Goal: Transaction & Acquisition: Purchase product/service

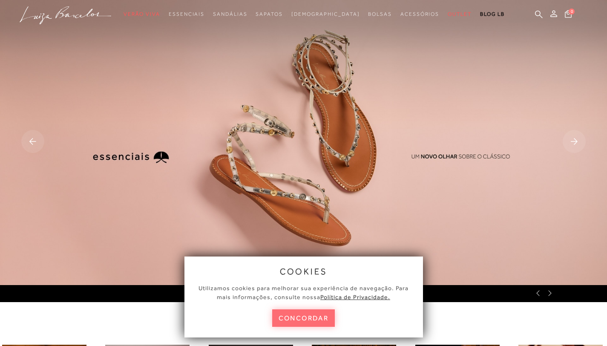
click at [308, 321] on button "concordar" at bounding box center [303, 317] width 63 height 17
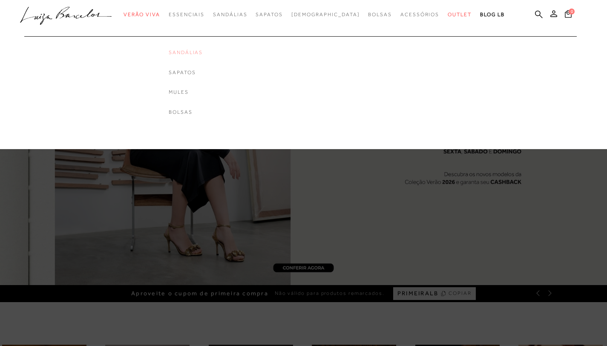
click at [203, 55] on link "Sandálias" at bounding box center [186, 52] width 34 height 7
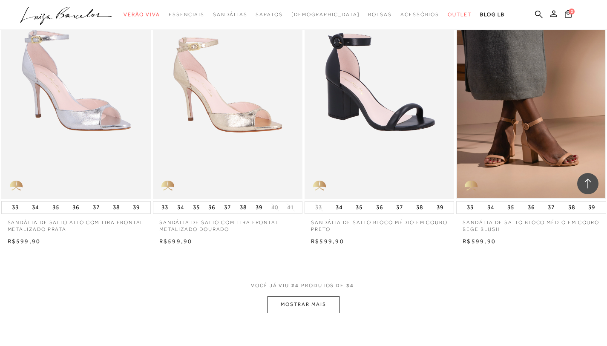
scroll to position [1494, 0]
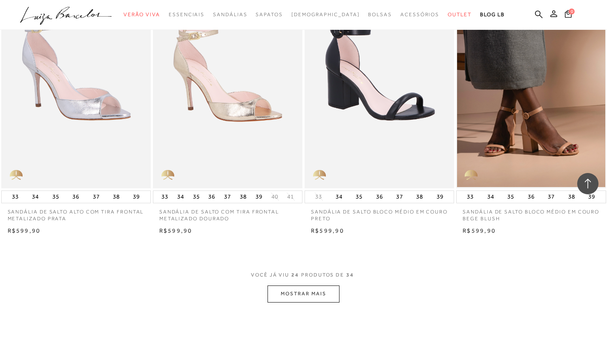
click at [300, 291] on button "MOSTRAR MAIS" at bounding box center [303, 293] width 72 height 17
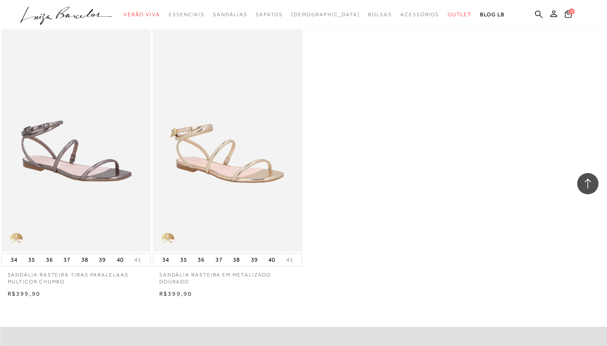
scroll to position [2282, 0]
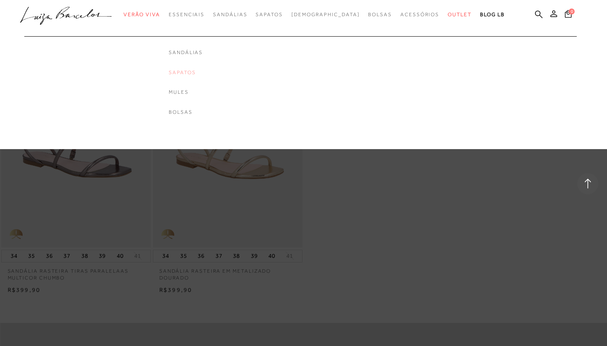
click at [196, 74] on link "Sapatos" at bounding box center [186, 72] width 34 height 7
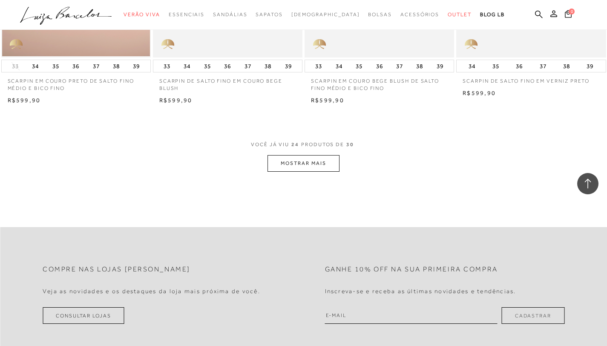
scroll to position [1638, 0]
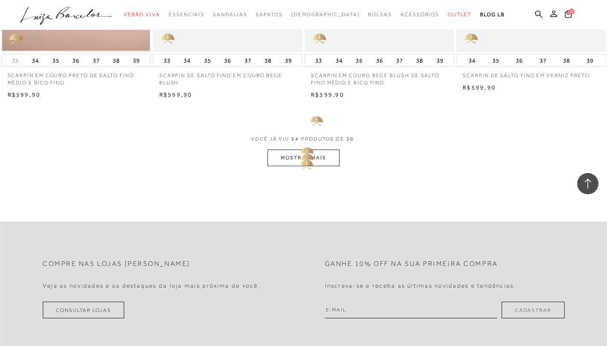
click at [298, 149] on button "MOSTRAR MAIS" at bounding box center [303, 157] width 72 height 17
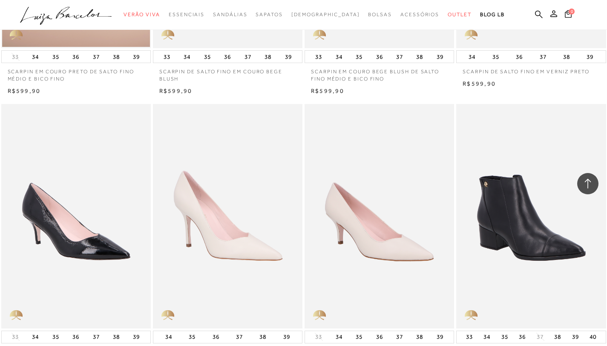
scroll to position [1716, 0]
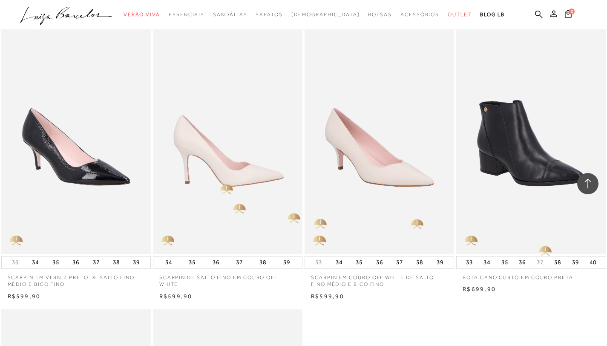
click at [225, 184] on img at bounding box center [228, 141] width 149 height 224
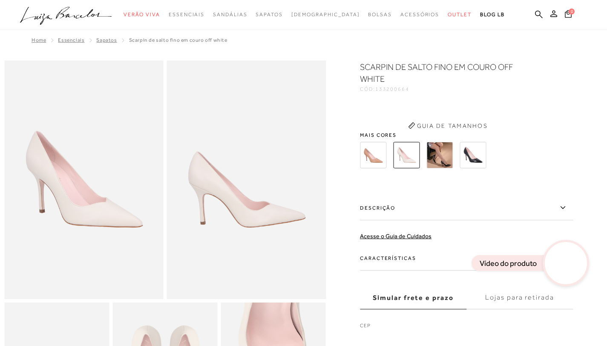
click at [443, 212] on div "SCARPIN DE SALTO FINO EM COURO OFF WHITE CÓD: 133200664 Guia de Tamanhos Mais c…" at bounding box center [466, 198] width 213 height 275
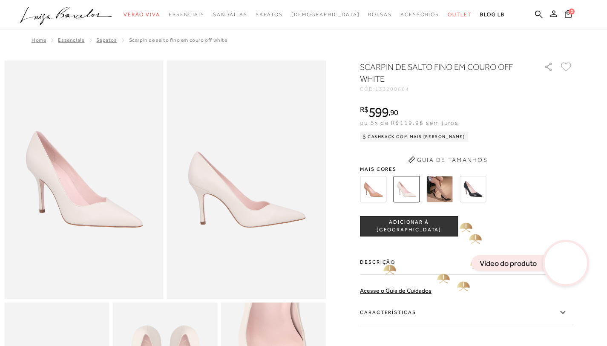
click at [386, 233] on span "ADICIONAR À [GEOGRAPHIC_DATA]" at bounding box center [408, 225] width 97 height 15
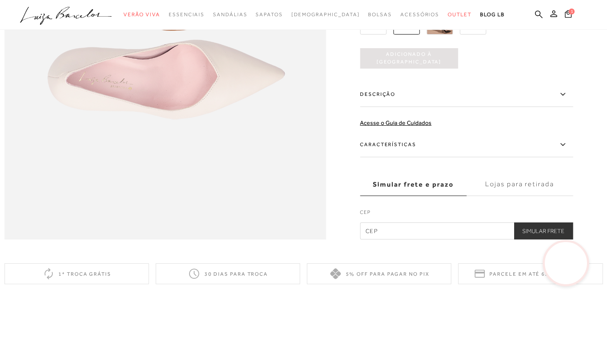
scroll to position [703, 0]
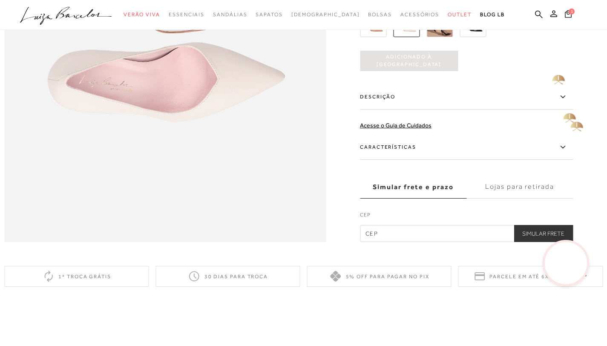
click at [564, 102] on icon at bounding box center [562, 97] width 10 height 11
click at [0, 0] on input "Descrição" at bounding box center [0, 0] width 0 height 0
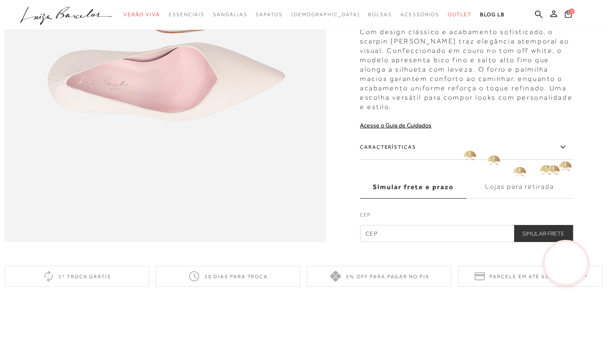
click at [566, 152] on icon at bounding box center [562, 147] width 10 height 11
click at [0, 0] on input "Características" at bounding box center [0, 0] width 0 height 0
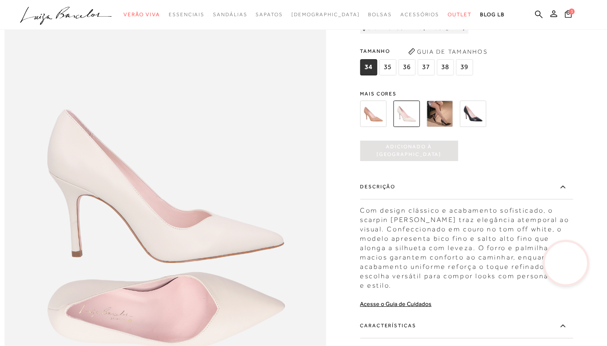
scroll to position [456, 0]
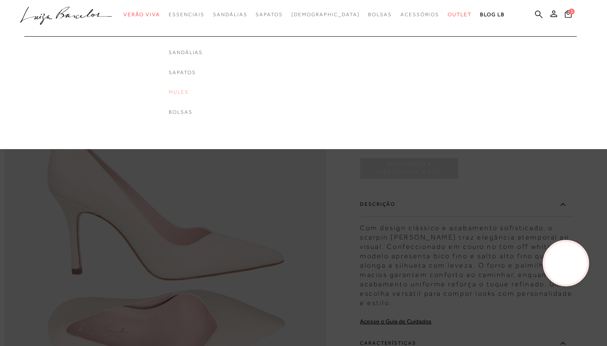
click at [197, 93] on link "Mules" at bounding box center [186, 92] width 34 height 7
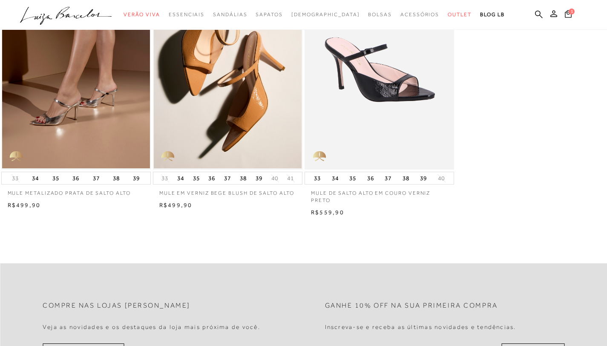
scroll to position [91, 0]
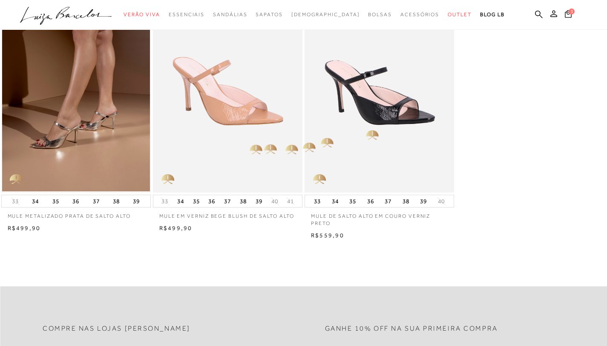
click at [249, 143] on img at bounding box center [228, 80] width 149 height 224
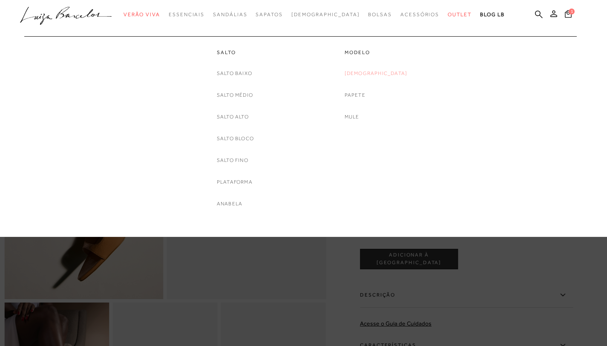
click at [379, 73] on link "[DEMOGRAPHIC_DATA]" at bounding box center [375, 73] width 63 height 9
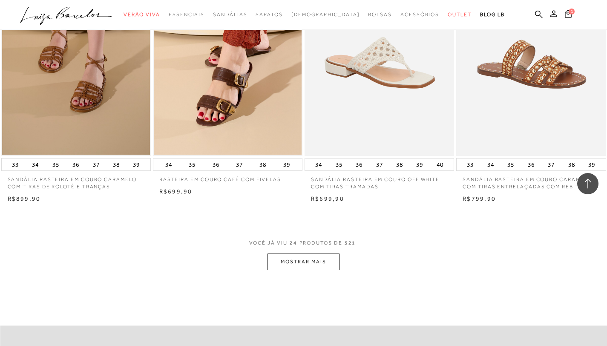
scroll to position [1574, 0]
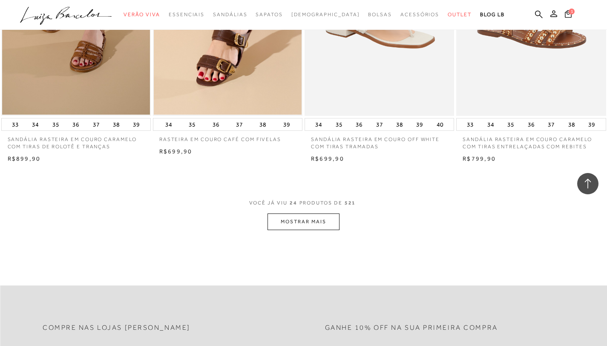
click at [328, 227] on button "MOSTRAR MAIS" at bounding box center [303, 221] width 72 height 17
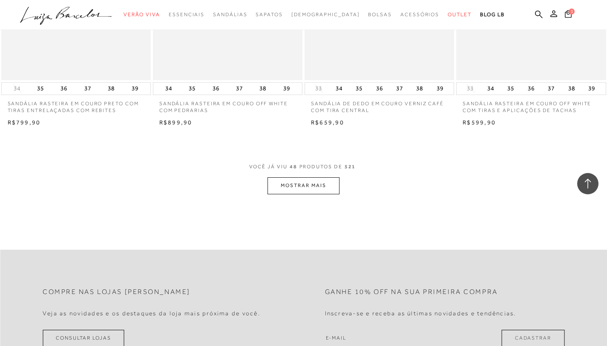
scroll to position [3281, 0]
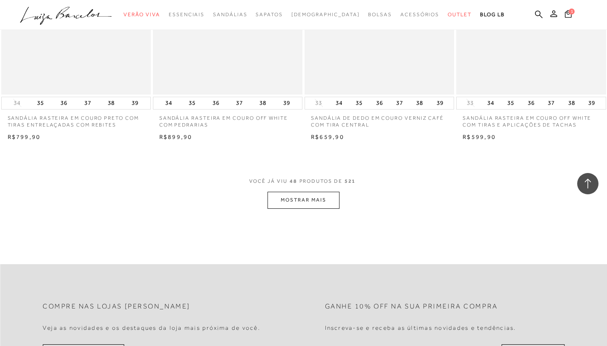
click at [304, 197] on button "MOSTRAR MAIS" at bounding box center [303, 200] width 72 height 17
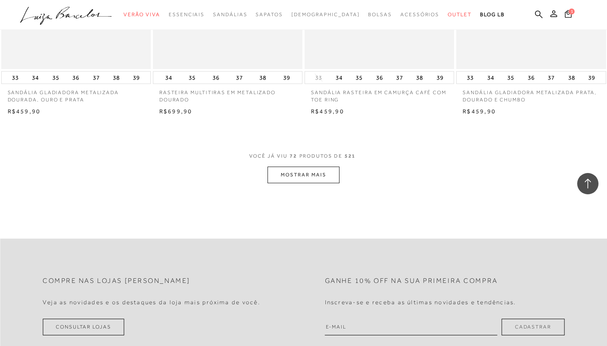
scroll to position [4999, 0]
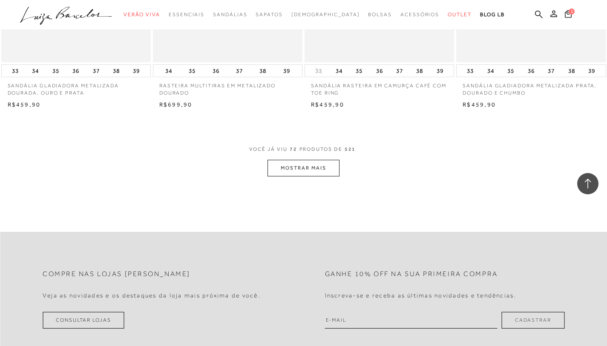
click at [311, 171] on button "MOSTRAR MAIS" at bounding box center [303, 168] width 72 height 17
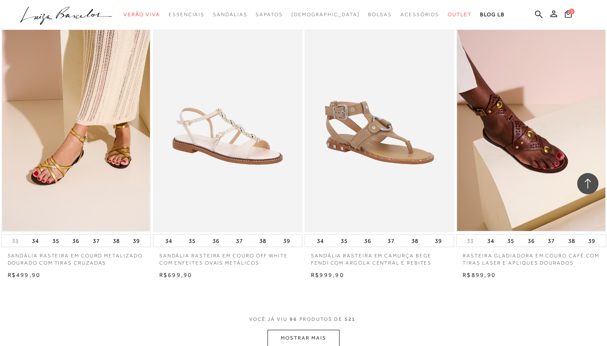
scroll to position [6532, 0]
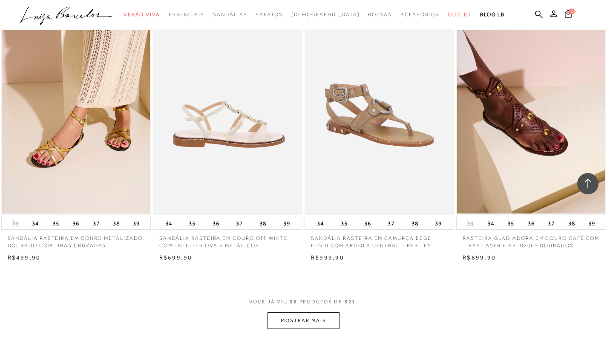
click at [249, 135] on img at bounding box center [228, 102] width 149 height 224
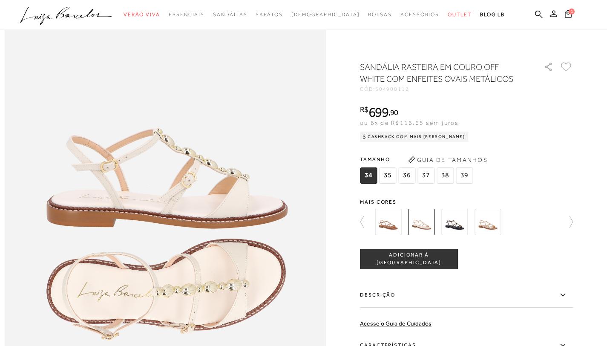
scroll to position [529, 0]
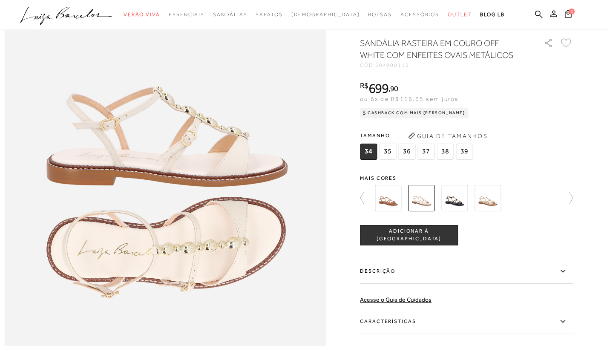
click at [393, 211] on img at bounding box center [388, 198] width 26 height 26
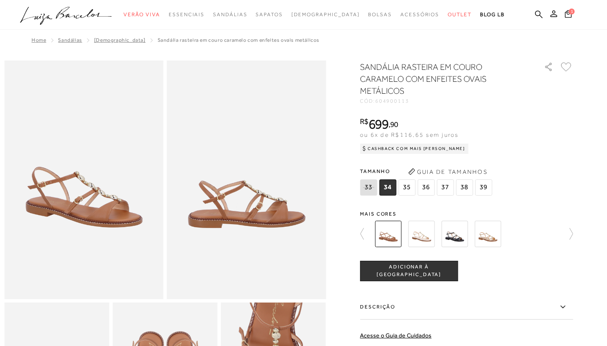
click at [452, 230] on img at bounding box center [454, 234] width 26 height 26
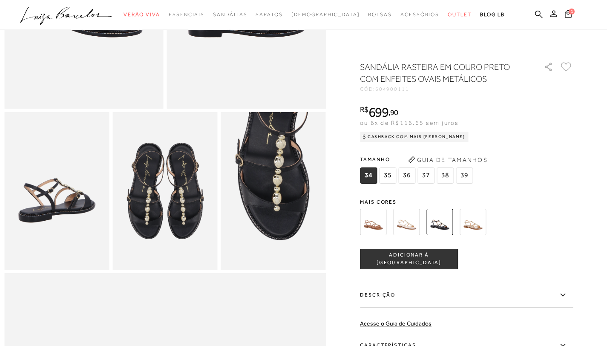
scroll to position [188, 0]
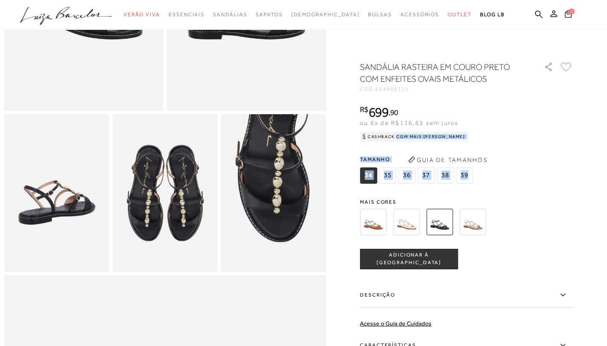
drag, startPoint x: 508, startPoint y: 147, endPoint x: 499, endPoint y: 184, distance: 38.1
click at [501, 178] on div "SANDÁLIA RASTEIRA EM COURO PRETO COM ENFEITES OVAIS METÁLICOS CÓD: 604900111 × …" at bounding box center [466, 250] width 213 height 379
click at [489, 219] on div at bounding box center [456, 222] width 198 height 32
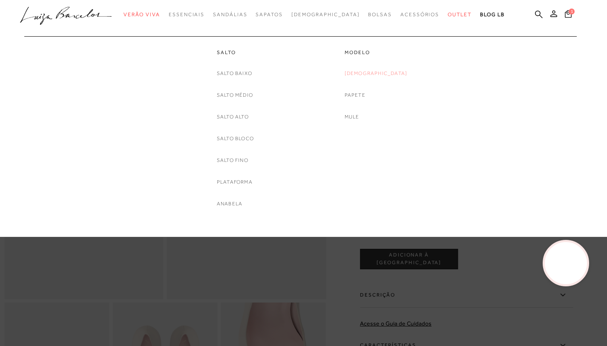
click at [370, 75] on link "[DEMOGRAPHIC_DATA]" at bounding box center [375, 73] width 63 height 9
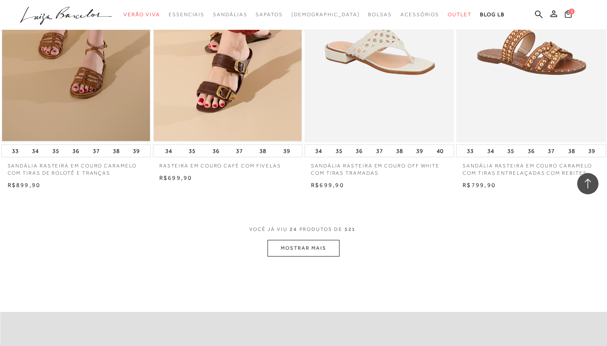
scroll to position [1580, 0]
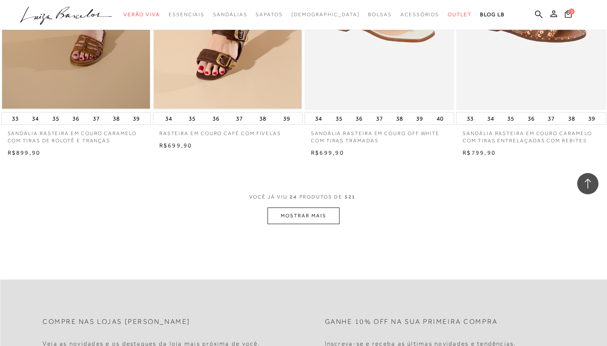
click at [321, 217] on button "MOSTRAR MAIS" at bounding box center [303, 215] width 72 height 17
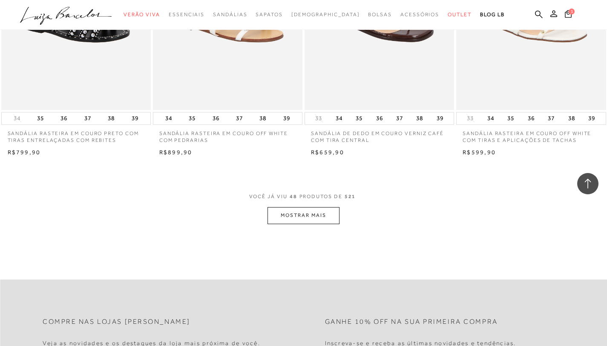
scroll to position [3280, 0]
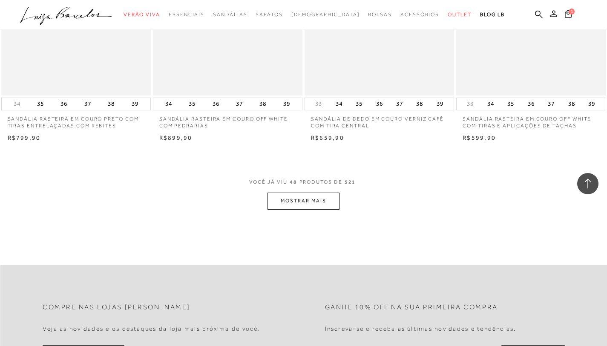
click at [321, 207] on button "MOSTRAR MAIS" at bounding box center [303, 200] width 72 height 17
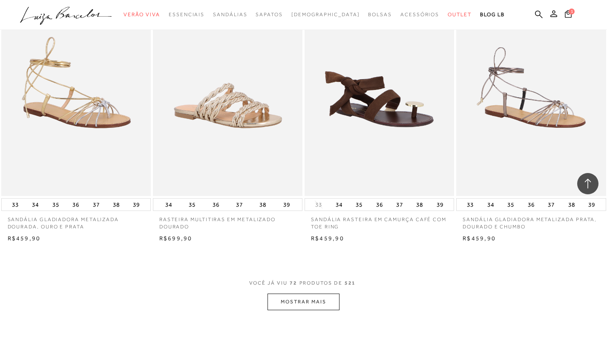
scroll to position [4872, 0]
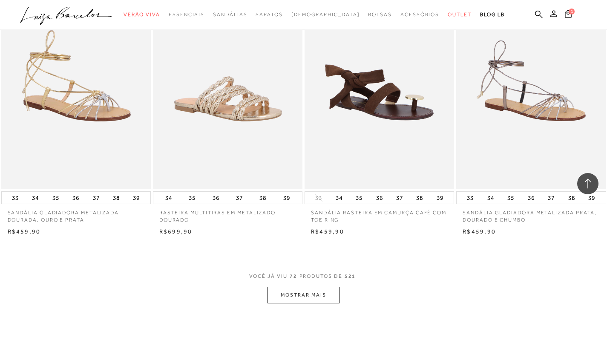
click at [325, 300] on button "MOSTRAR MAIS" at bounding box center [303, 295] width 72 height 17
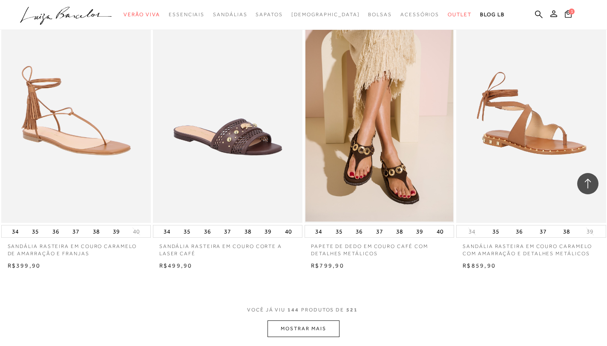
scroll to position [9955, 0]
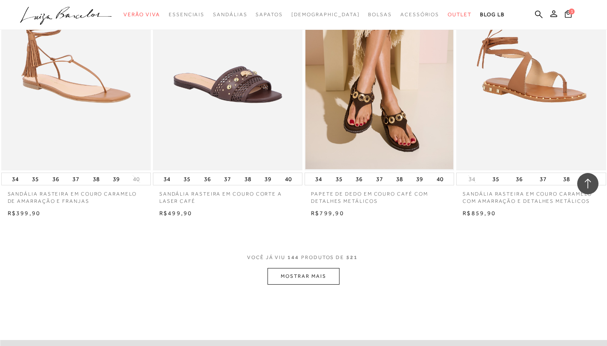
click at [290, 274] on button "MOSTRAR MAIS" at bounding box center [303, 276] width 72 height 17
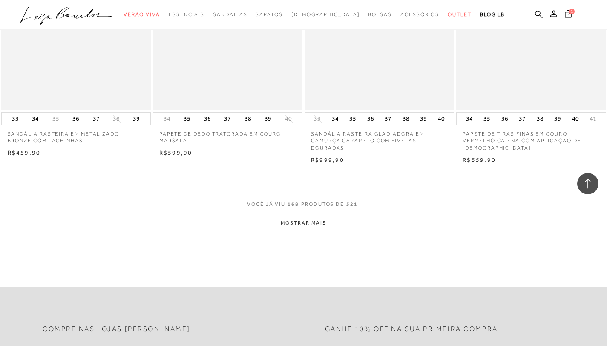
scroll to position [11770, 0]
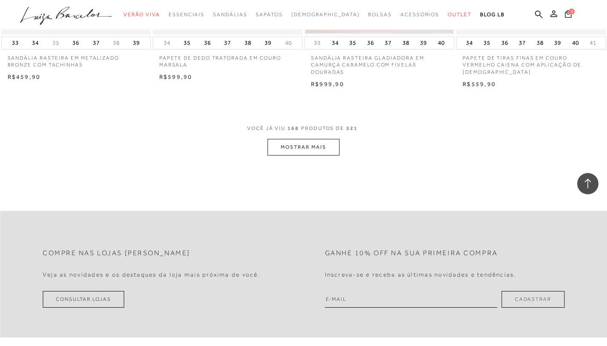
click at [295, 148] on button "MOSTRAR MAIS" at bounding box center [303, 147] width 72 height 17
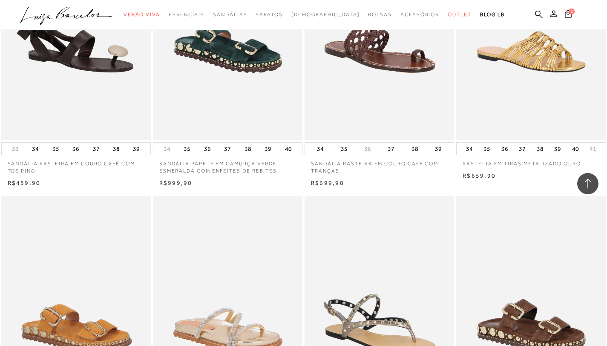
scroll to position [13283, 0]
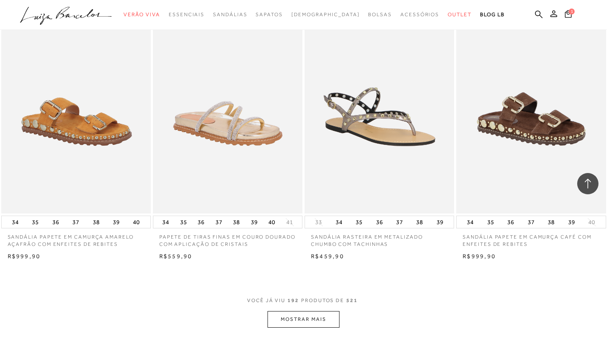
click at [320, 323] on button "MOSTRAR MAIS" at bounding box center [303, 319] width 72 height 17
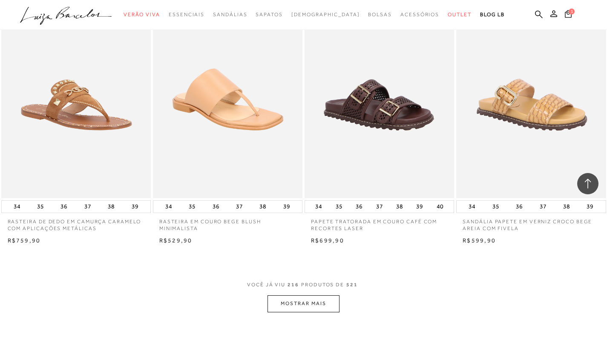
scroll to position [15043, 0]
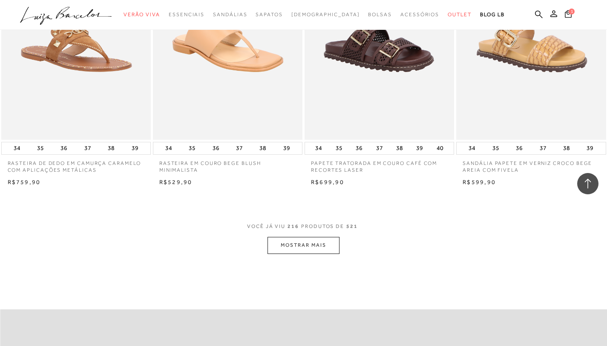
click at [289, 241] on button "MOSTRAR MAIS" at bounding box center [303, 245] width 72 height 17
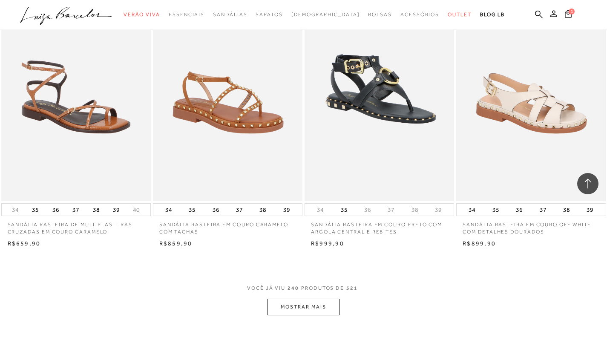
scroll to position [16689, 0]
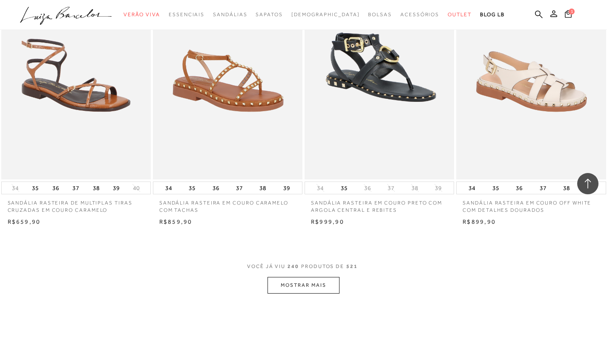
click at [320, 285] on button "MOSTRAR MAIS" at bounding box center [303, 285] width 72 height 17
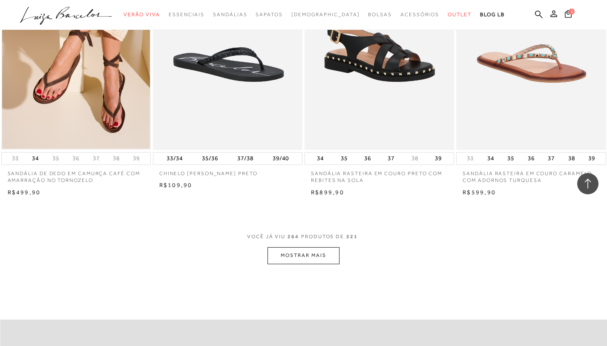
scroll to position [18513, 0]
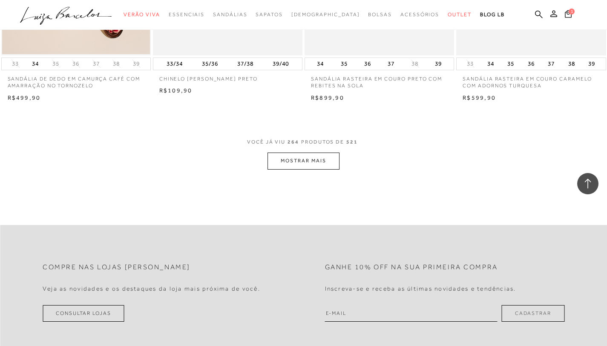
click at [309, 161] on button "MOSTRAR MAIS" at bounding box center [303, 160] width 72 height 17
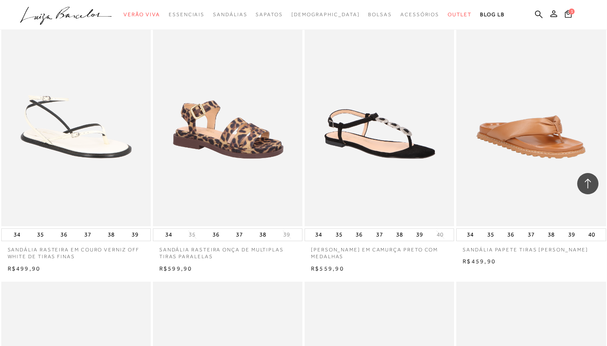
scroll to position [18674, 0]
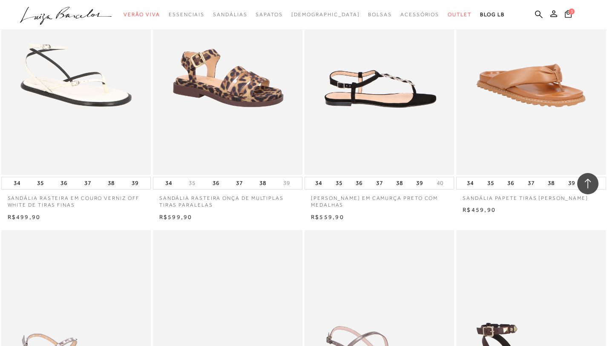
click at [399, 152] on img at bounding box center [379, 62] width 149 height 224
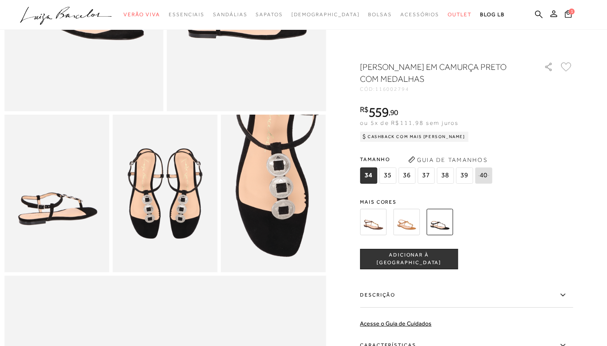
scroll to position [197, 0]
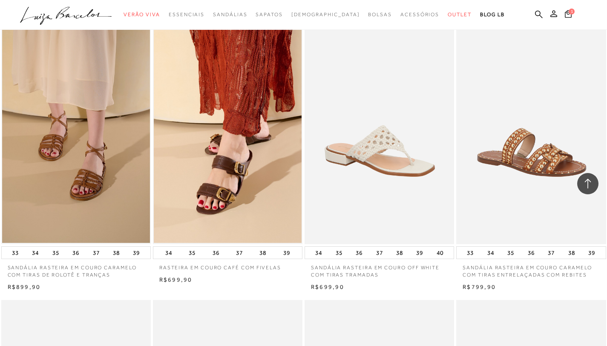
scroll to position [18674, 0]
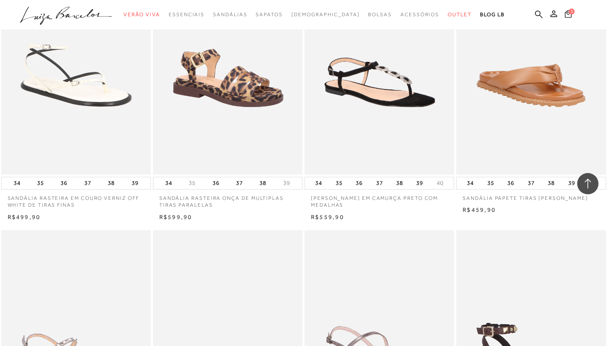
click at [567, 17] on icon at bounding box center [568, 14] width 7 height 8
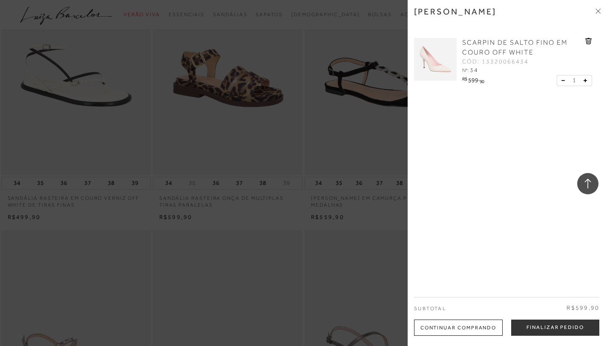
click at [597, 9] on icon at bounding box center [597, 11] width 5 height 5
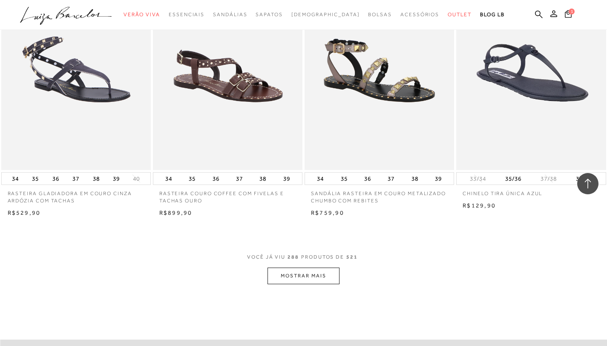
scroll to position [20102, 0]
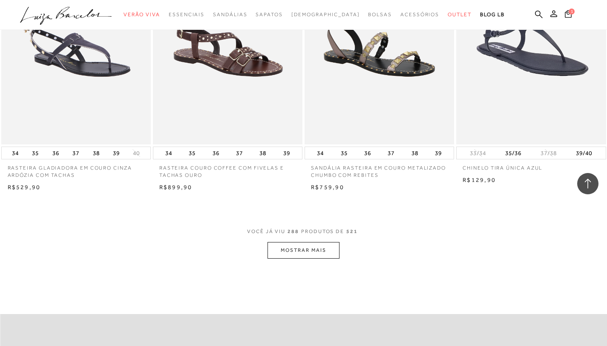
click at [291, 250] on button "MOSTRAR MAIS" at bounding box center [303, 250] width 72 height 17
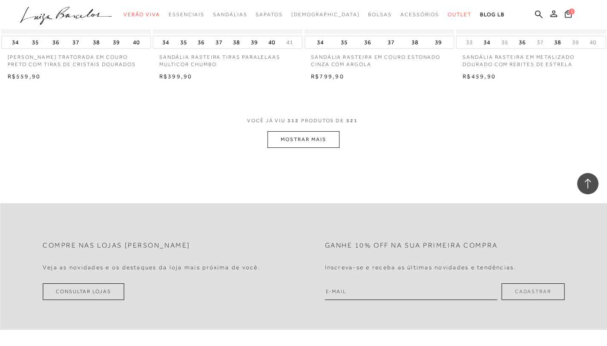
scroll to position [21920, 0]
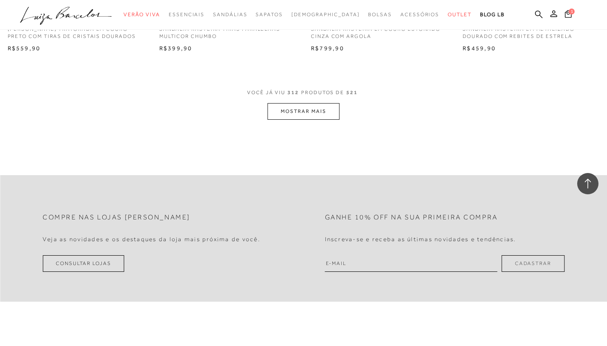
click at [315, 116] on button "MOSTRAR MAIS" at bounding box center [303, 111] width 72 height 17
